Goal: Task Accomplishment & Management: Use online tool/utility

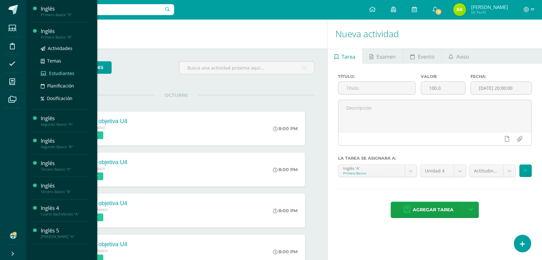
click at [54, 72] on span "Estudiantes" at bounding box center [61, 73] width 25 height 6
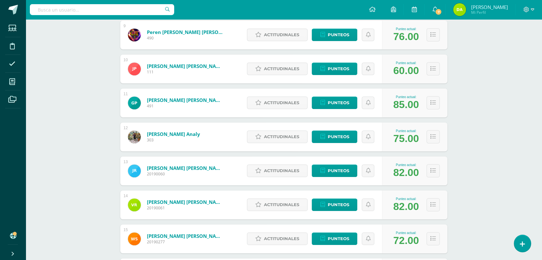
scroll to position [391, 0]
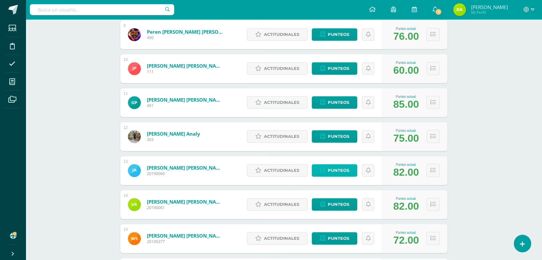
click at [331, 174] on span "Punteos" at bounding box center [337, 171] width 21 height 12
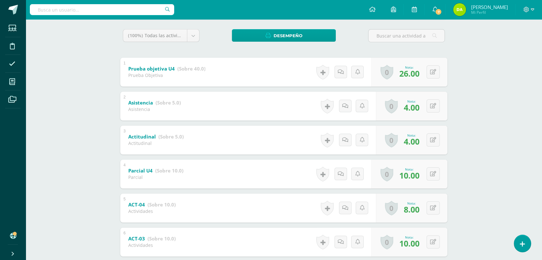
scroll to position [103, 0]
click at [431, 101] on button at bounding box center [437, 105] width 13 height 13
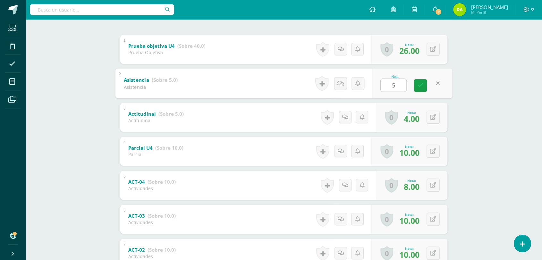
scroll to position [126, 0]
type input "5"
click at [434, 179] on button at bounding box center [437, 184] width 13 height 13
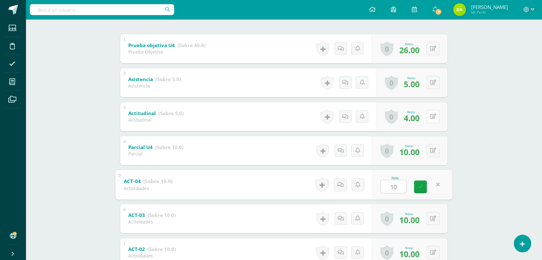
type input "10"
click at [432, 115] on button at bounding box center [437, 116] width 13 height 13
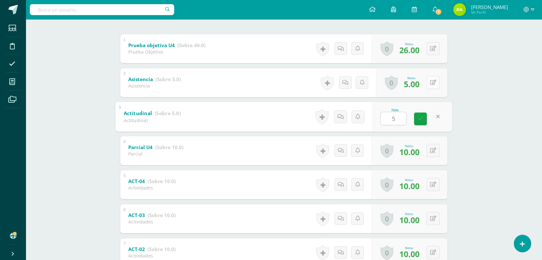
type input "5"
click at [432, 86] on button at bounding box center [437, 82] width 13 height 13
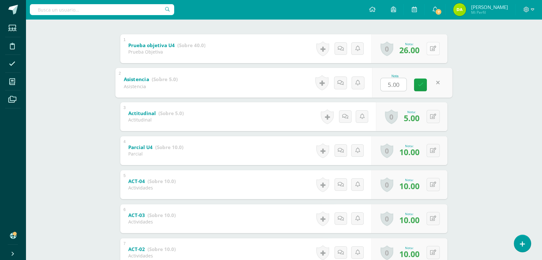
click at [438, 53] on button at bounding box center [433, 48] width 13 height 13
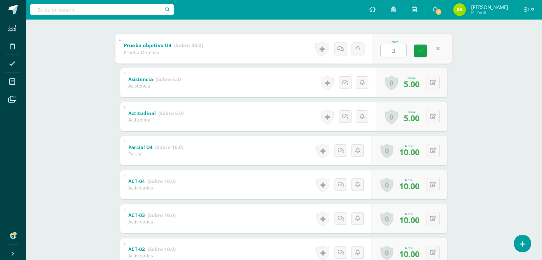
type input "30"
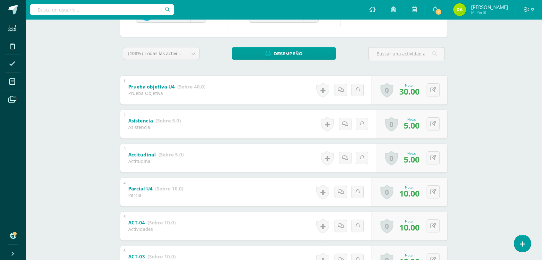
scroll to position [0, 0]
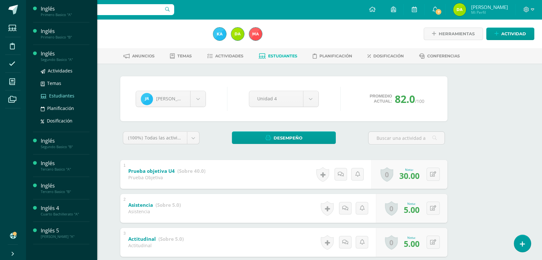
click at [51, 94] on span "Estudiantes" at bounding box center [61, 96] width 25 height 6
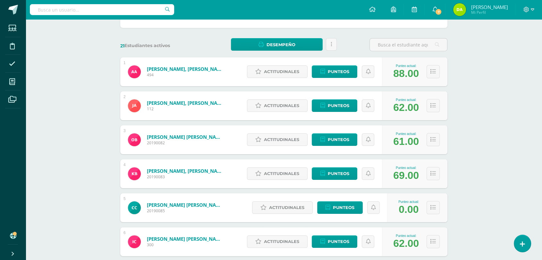
scroll to position [82, 0]
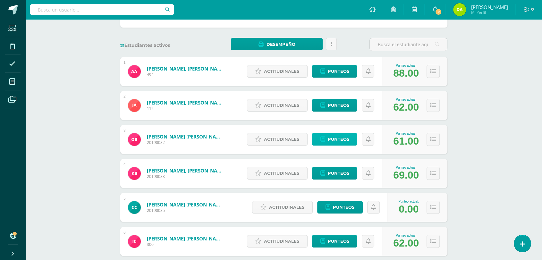
click at [338, 141] on span "Punteos" at bounding box center [337, 139] width 21 height 12
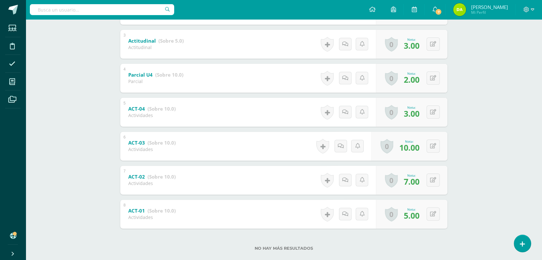
scroll to position [200, 0]
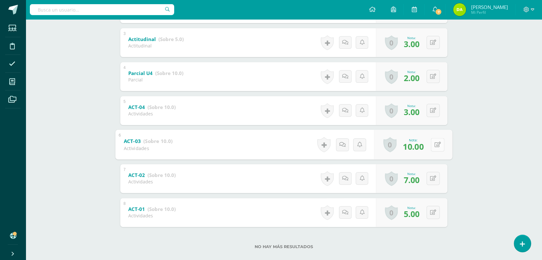
click at [436, 147] on button at bounding box center [437, 144] width 13 height 13
type input "0"
click at [432, 176] on button at bounding box center [437, 178] width 13 height 13
type input "5"
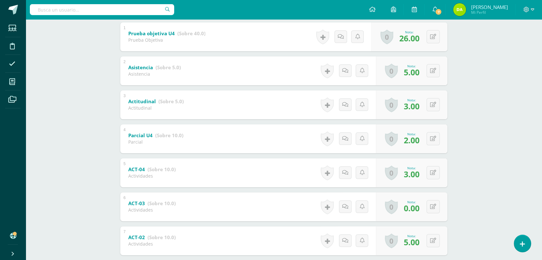
scroll to position [138, 0]
click at [434, 41] on button at bounding box center [437, 36] width 13 height 13
type input "25}"
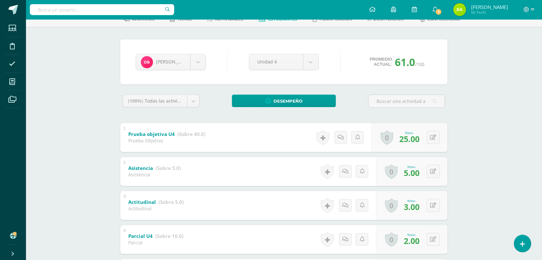
scroll to position [38, 0]
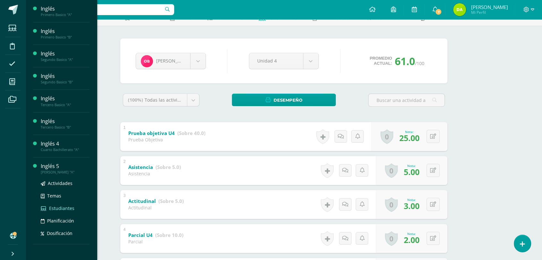
click at [59, 206] on span "Estudiantes" at bounding box center [61, 208] width 25 height 6
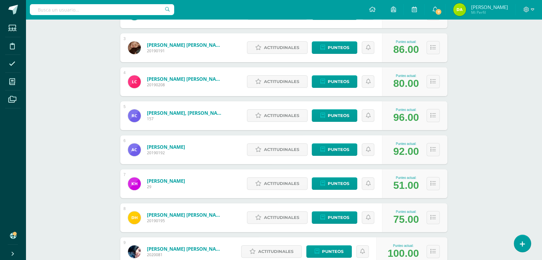
scroll to position [174, 0]
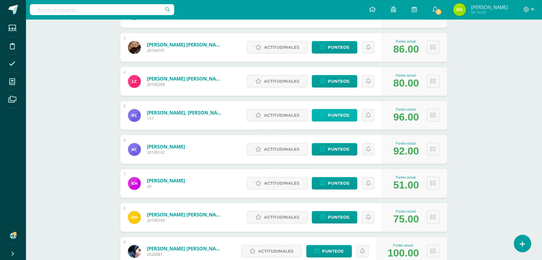
click at [344, 115] on span "Punteos" at bounding box center [337, 115] width 21 height 12
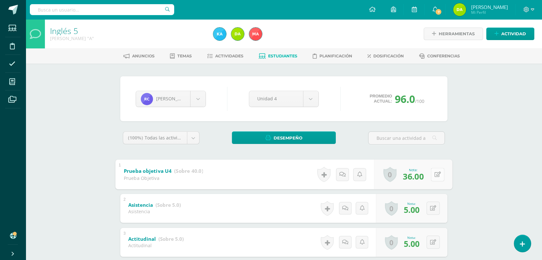
click at [435, 171] on button at bounding box center [437, 174] width 13 height 13
type input "40"
click at [193, 106] on body "Estudiantes Disciplina Asistencia Mis cursos Archivos Soporte Ayuda Reportar un…" at bounding box center [271, 235] width 542 height 470
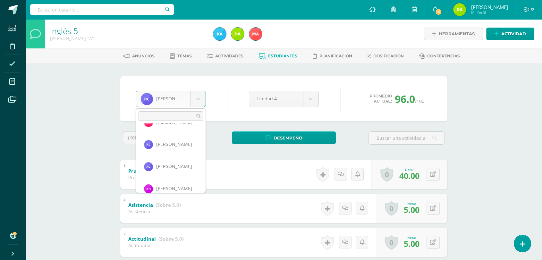
scroll to position [88, 0]
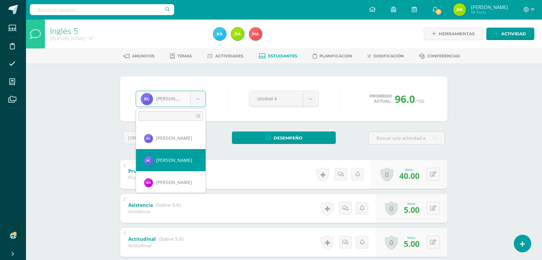
select select "934"
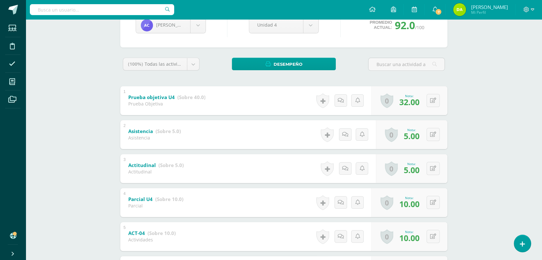
scroll to position [74, 0]
click at [431, 101] on button at bounding box center [437, 100] width 13 height 13
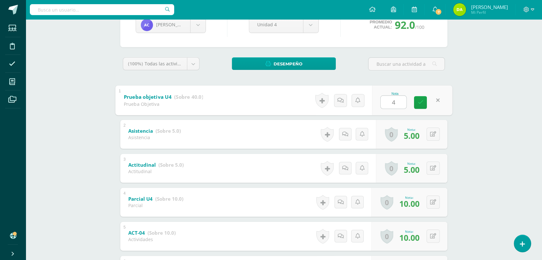
type input "40"
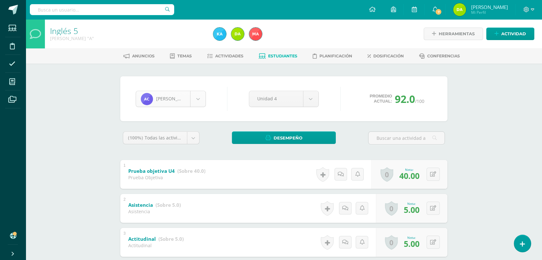
scroll to position [66, 0]
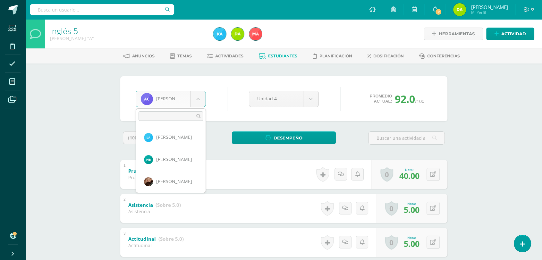
click at [194, 105] on body "Estudiantes Disciplina Asistencia Mis cursos Archivos Soporte Ayuda Reportar un…" at bounding box center [271, 235] width 542 height 470
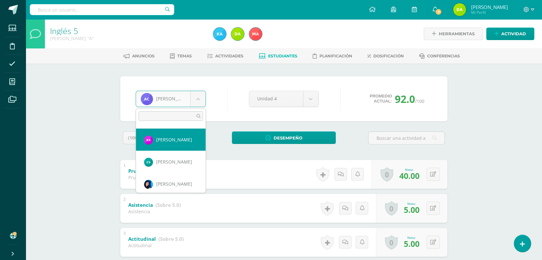
select select "962"
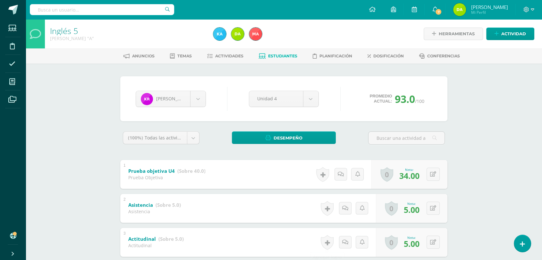
scroll to position [54, 0]
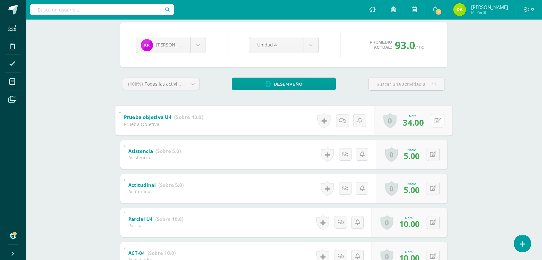
click at [431, 124] on button at bounding box center [437, 120] width 13 height 13
type input "40"
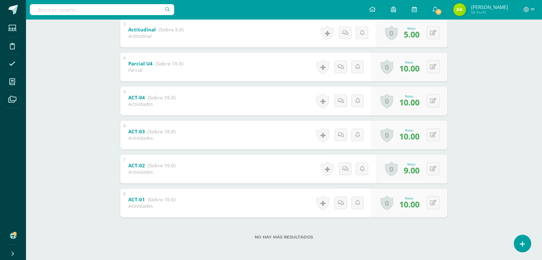
scroll to position [0, 0]
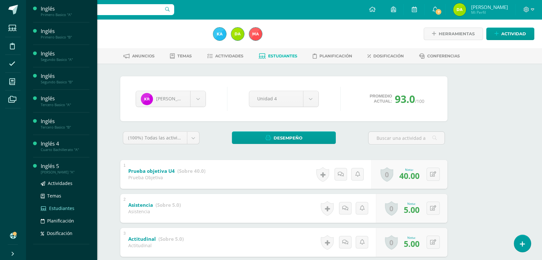
click at [55, 209] on span "Estudiantes" at bounding box center [61, 208] width 25 height 6
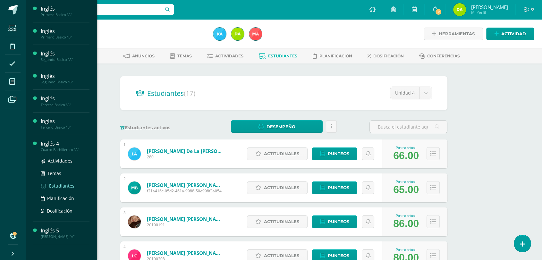
click at [51, 188] on span "Estudiantes" at bounding box center [61, 186] width 25 height 6
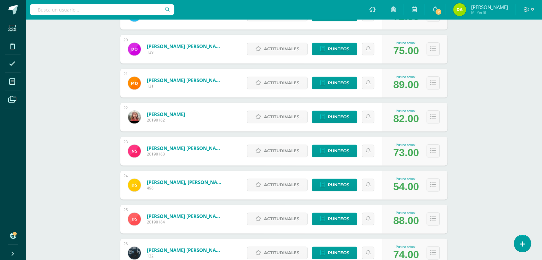
scroll to position [751, 0]
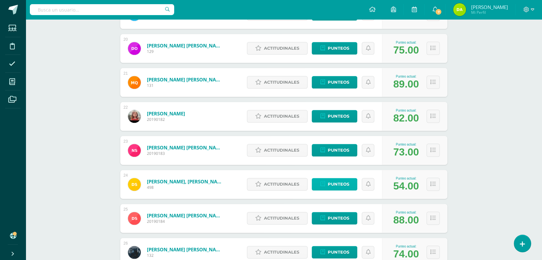
click at [341, 185] on span "Punteos" at bounding box center [337, 184] width 21 height 12
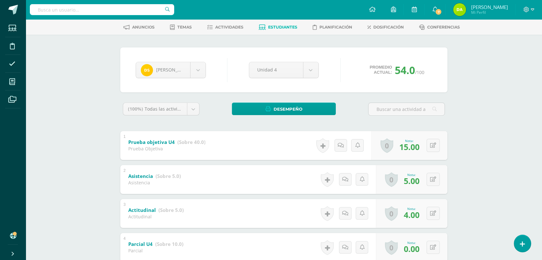
scroll to position [30, 0]
